Goal: Find specific page/section: Find specific page/section

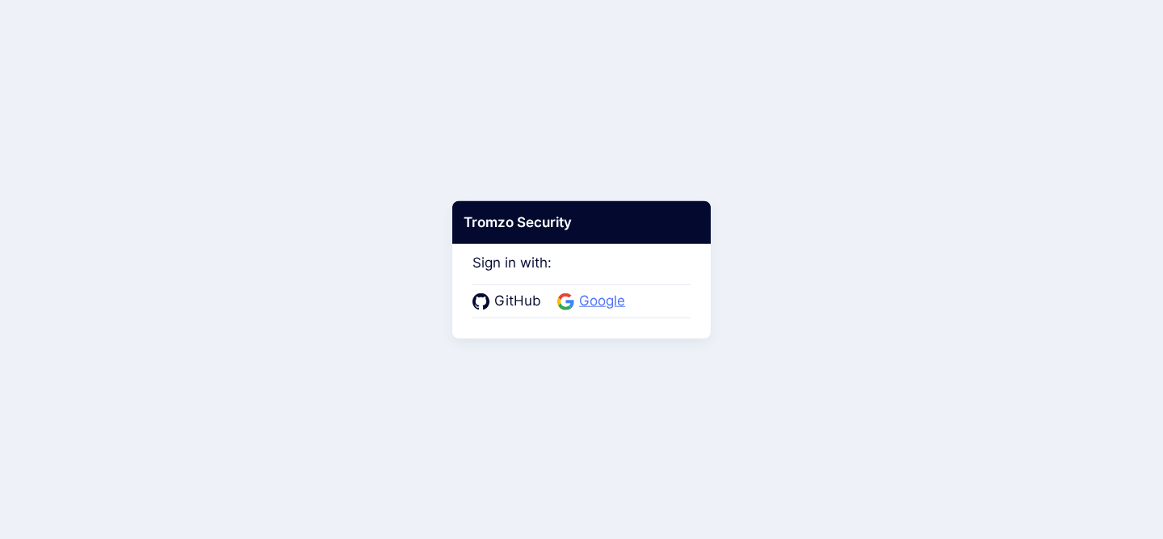
click at [600, 309] on span "Google" at bounding box center [602, 301] width 56 height 21
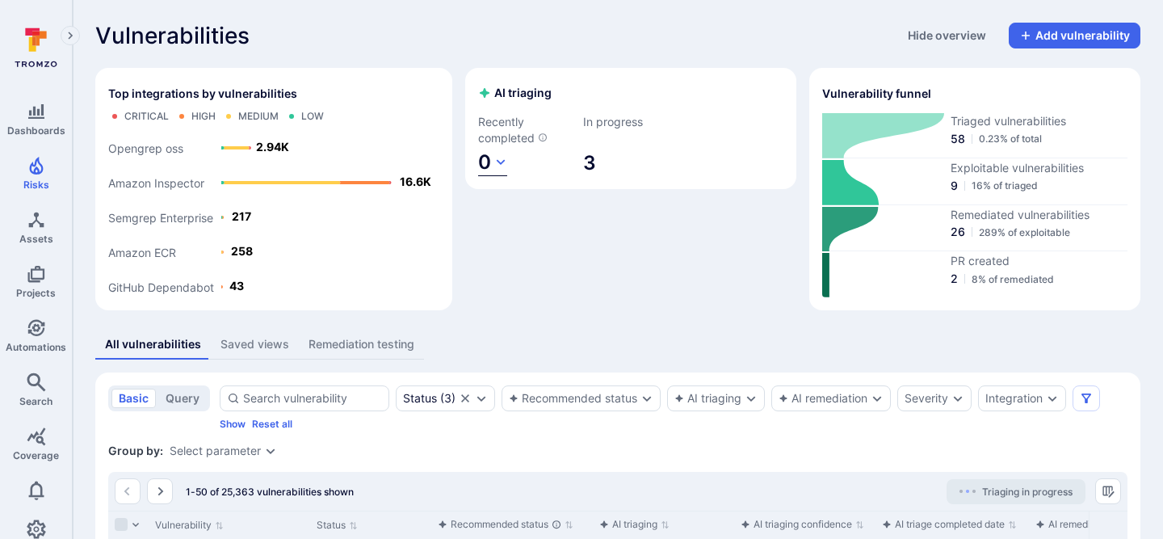
click at [486, 167] on span "0" at bounding box center [484, 161] width 13 height 23
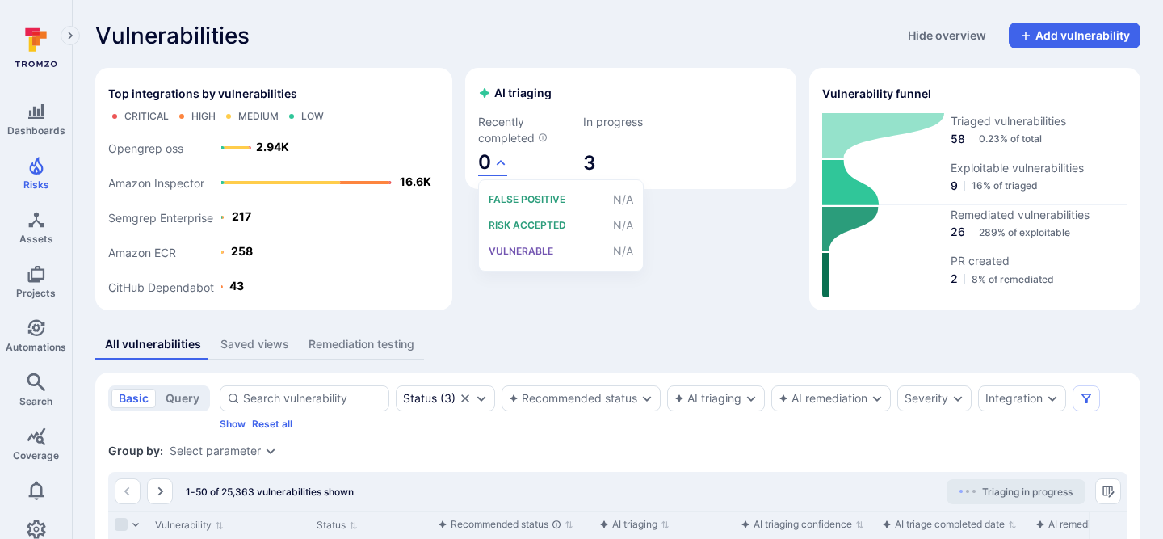
click at [590, 160] on div at bounding box center [581, 269] width 1163 height 539
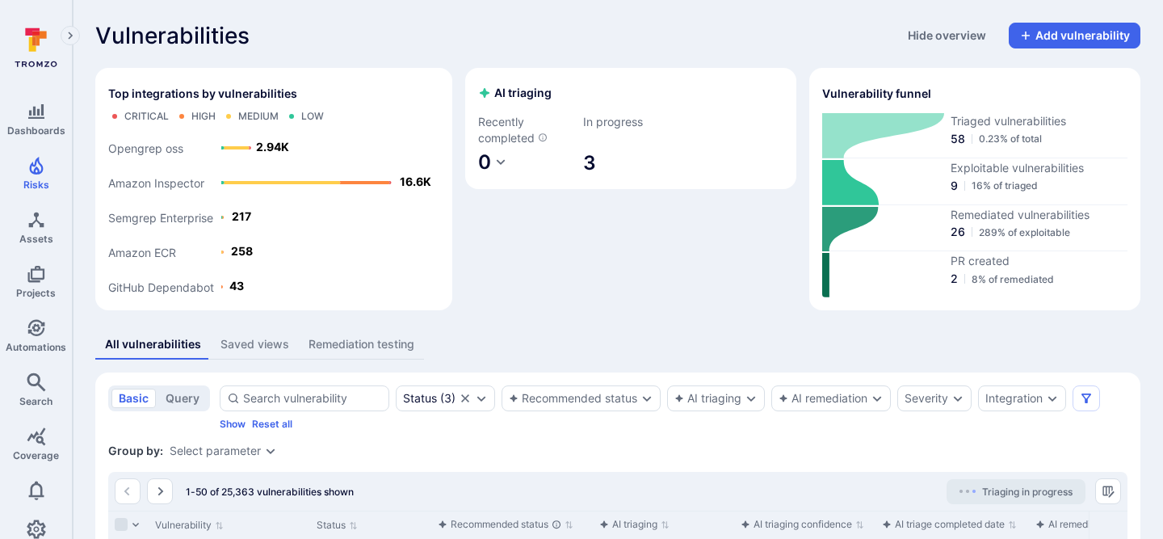
click at [590, 164] on span "3" at bounding box center [630, 163] width 95 height 26
click at [611, 397] on div "Recommended status" at bounding box center [573, 398] width 128 height 13
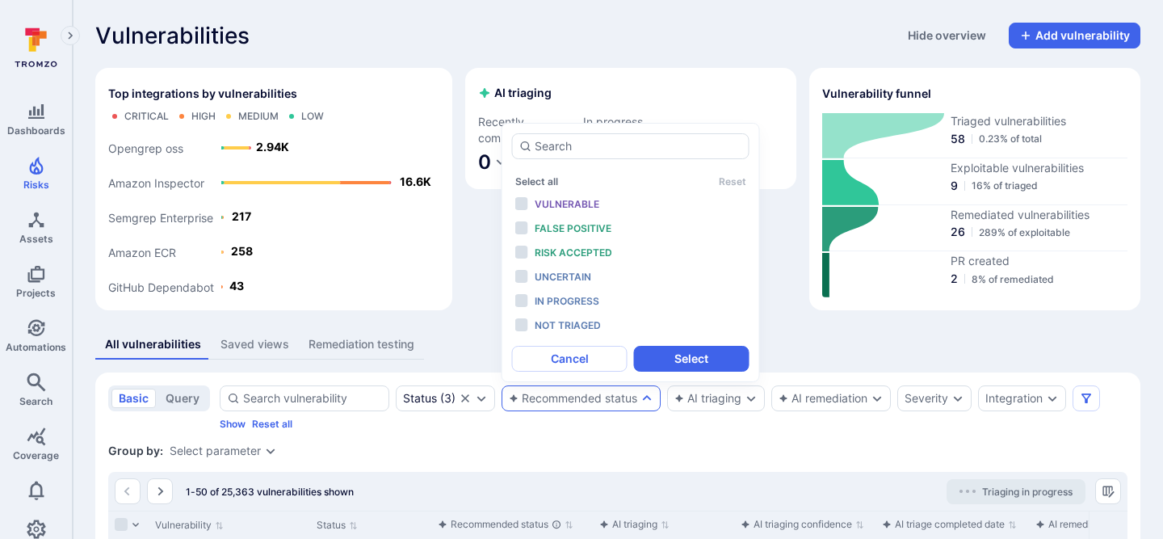
click at [469, 303] on div "AI triaging Recently completed 0 In progress 3" at bounding box center [630, 189] width 331 height 242
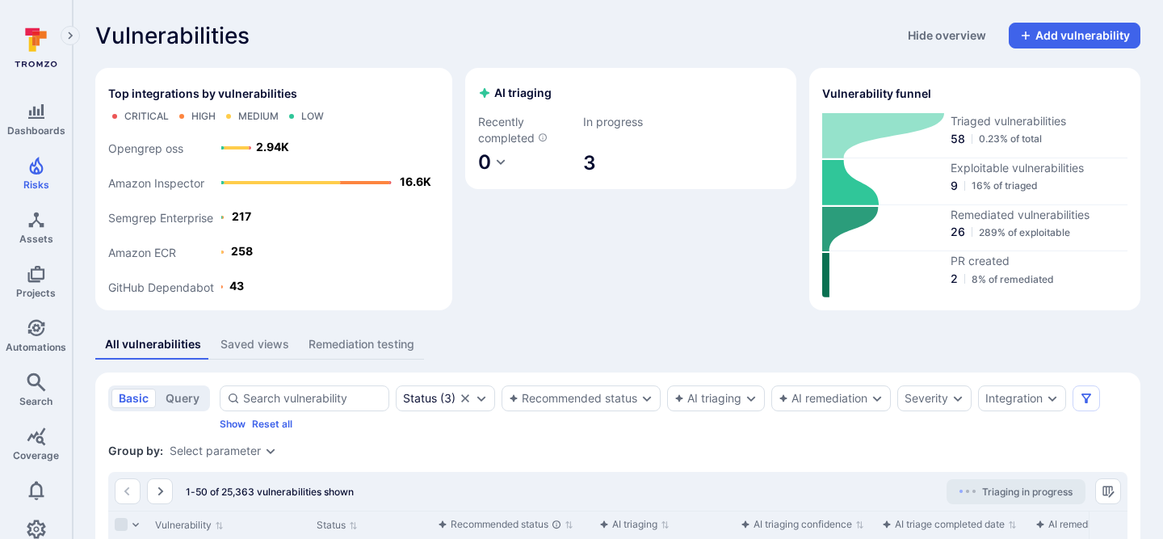
click at [594, 159] on span "3" at bounding box center [630, 163] width 95 height 26
